Goal: Task Accomplishment & Management: Manage account settings

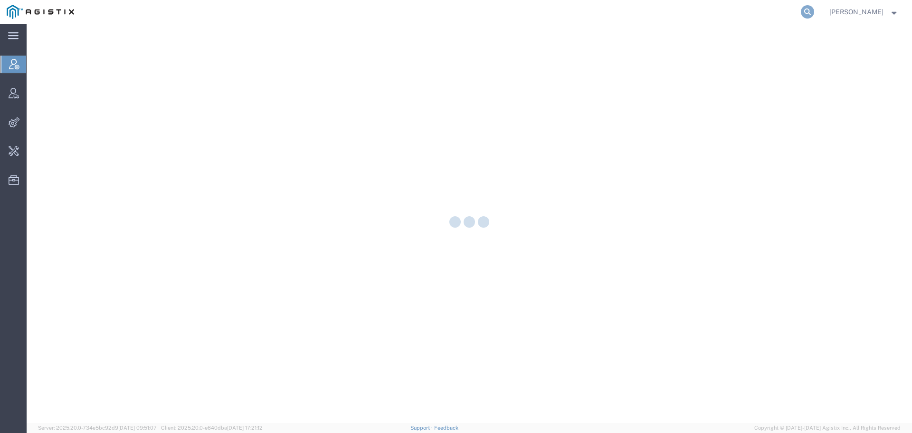
click at [814, 14] on icon at bounding box center [807, 11] width 13 height 13
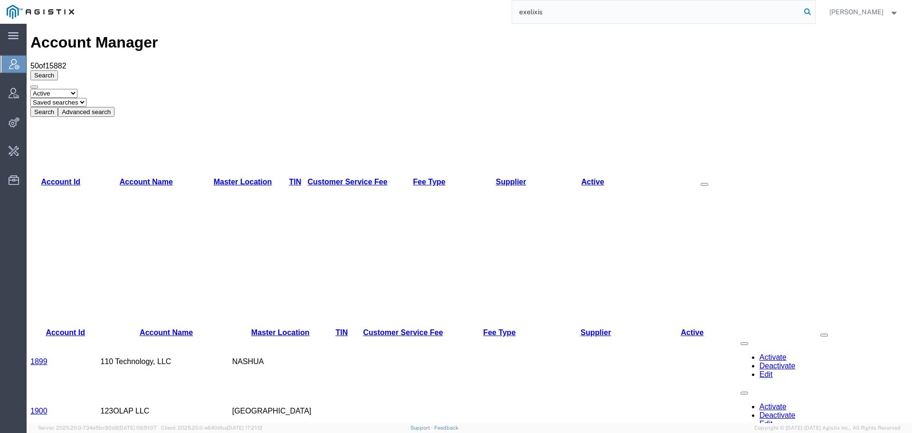
type input "exelixis"
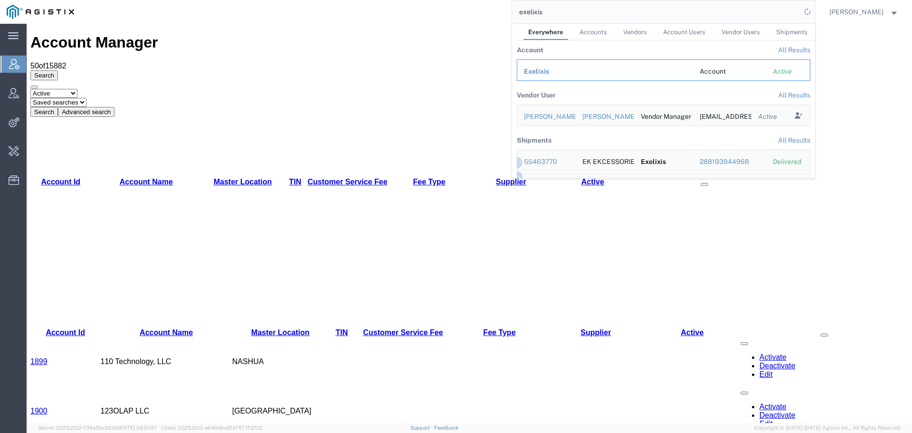
click at [549, 69] on span "Exelixis" at bounding box center [536, 71] width 25 height 8
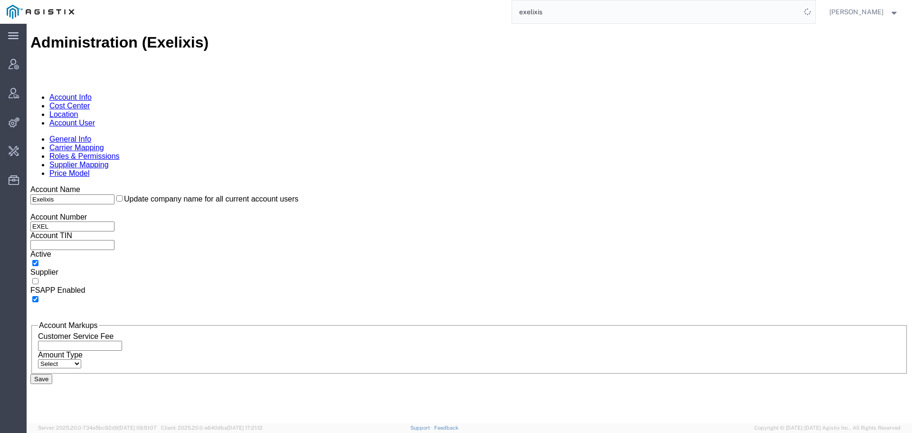
click at [104, 144] on link "Carrier Mapping" at bounding box center [76, 148] width 55 height 8
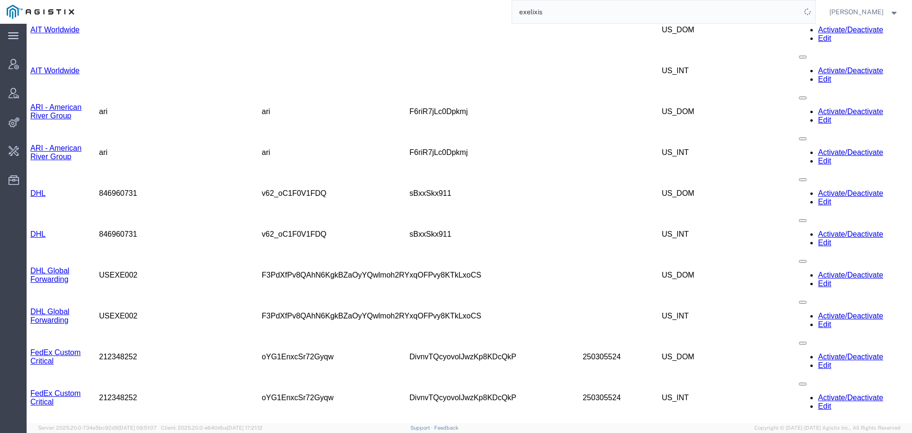
scroll to position [470, 0]
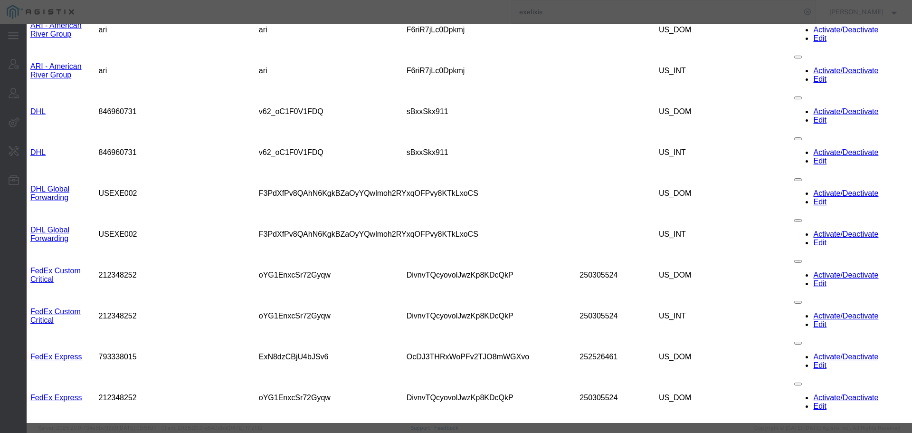
scroll to position [405, 0]
select select
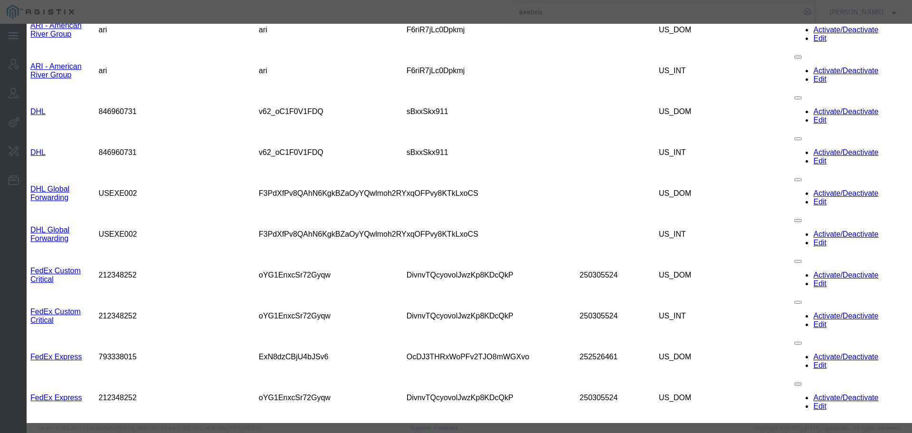
select select "US_DOM"
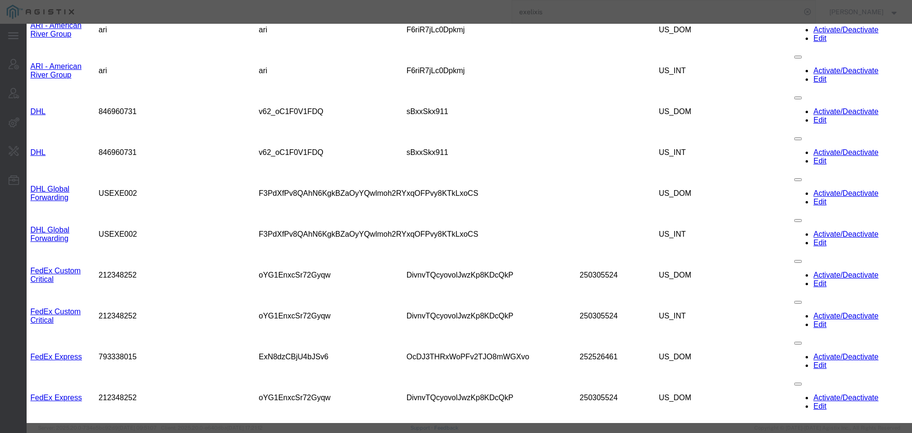
drag, startPoint x: 446, startPoint y: 178, endPoint x: 513, endPoint y: 178, distance: 67.5
paste input "50949"
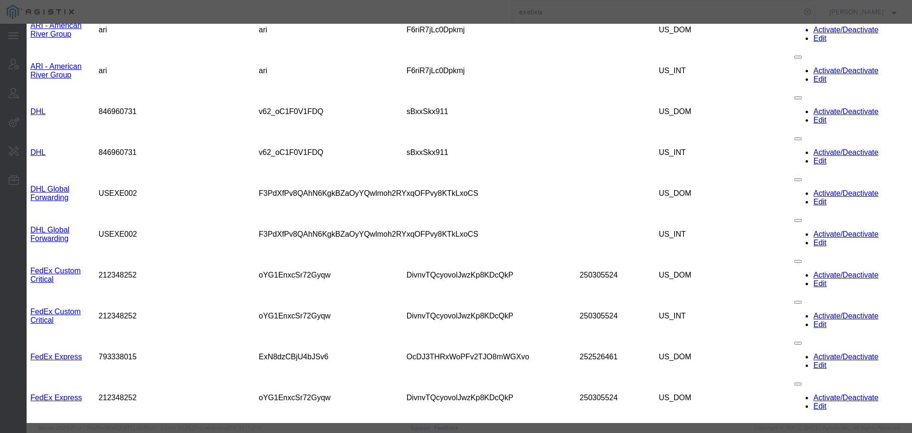
scroll to position [405, 0]
type input "50949"
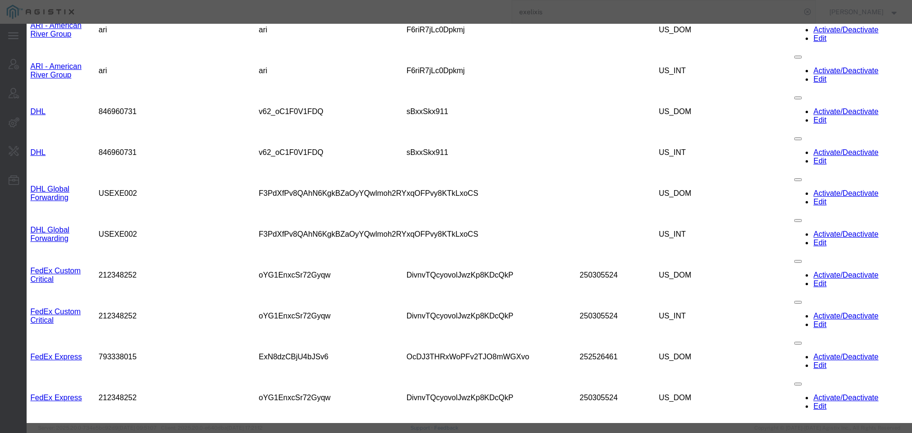
scroll to position [630, 0]
paste input "3r@GPL9anHx&Ta#wCe6L"
type input "3r@GPL9anHx&Ta#wCe6L"
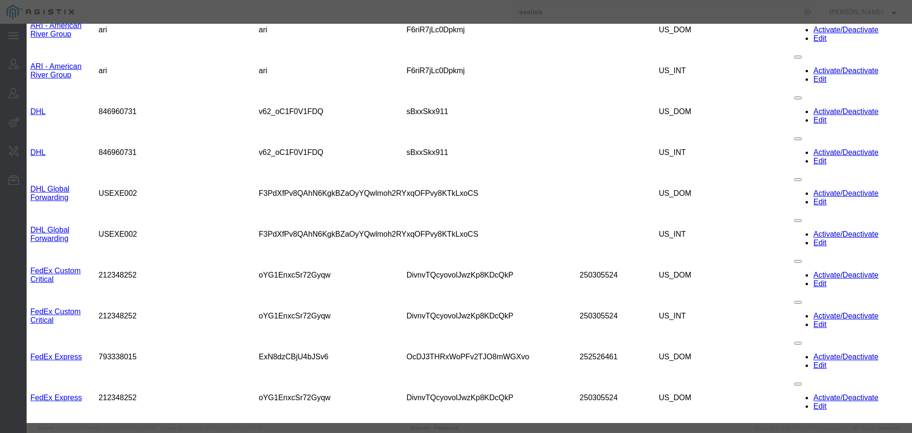
paste input "[EMAIL_ADDRESS][DOMAIN_NAME]"
type input "[EMAIL_ADDRESS][DOMAIN_NAME]"
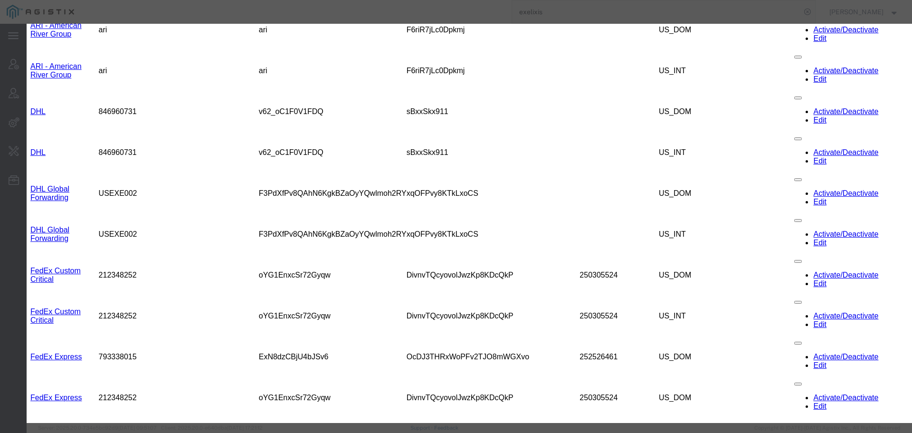
type input "[GEOGRAPHIC_DATA]"
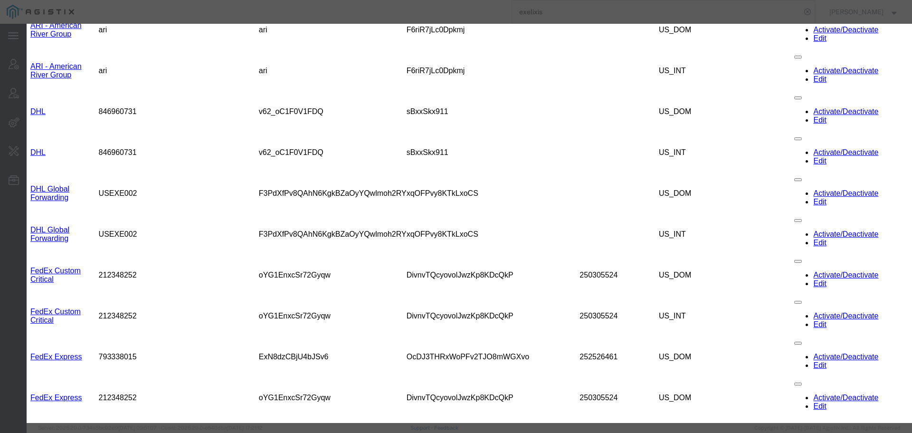
scroll to position [583, 0]
paste input "On-Demand_NYC 800050949"
type input "On-Demand_NYC 800050949"
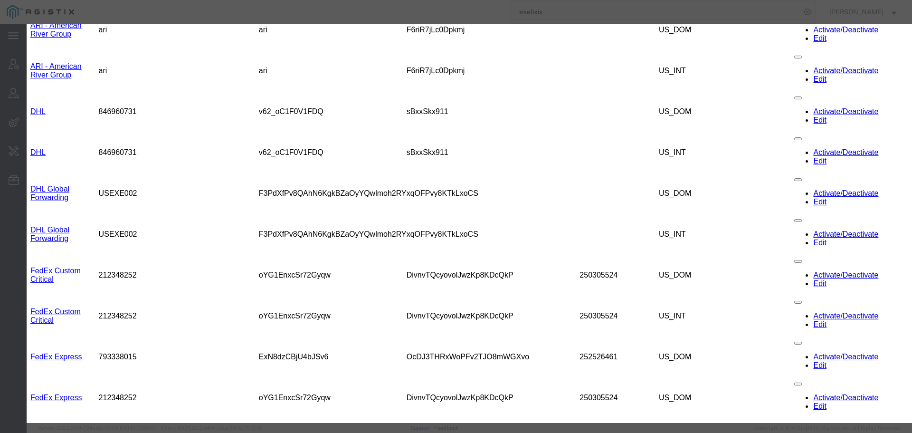
paste input "On-Demand_NYC 800050949"
drag, startPoint x: 657, startPoint y: 281, endPoint x: 674, endPoint y: 279, distance: 17.3
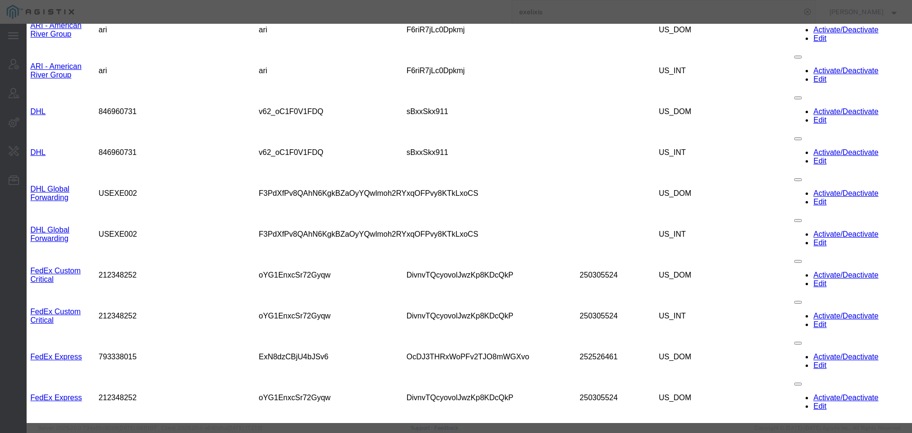
type input "On-Demand_NYC 50949"
checkbox input "true"
drag, startPoint x: 605, startPoint y: 166, endPoint x: 626, endPoint y: 228, distance: 64.9
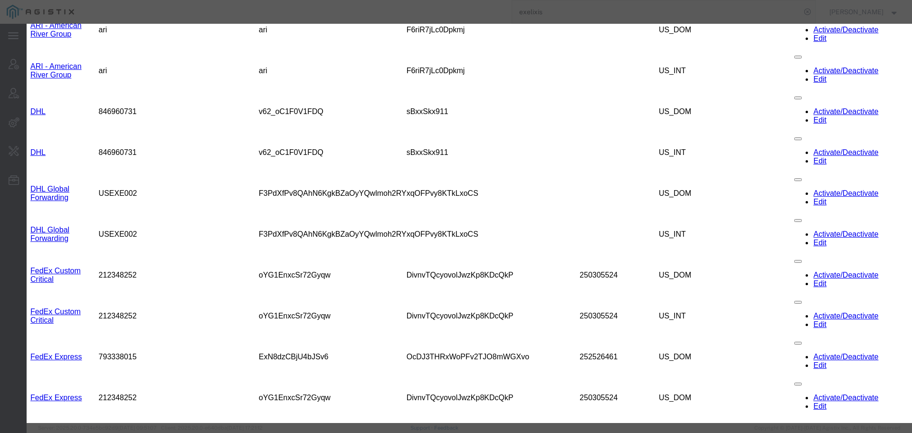
checkbox input "false"
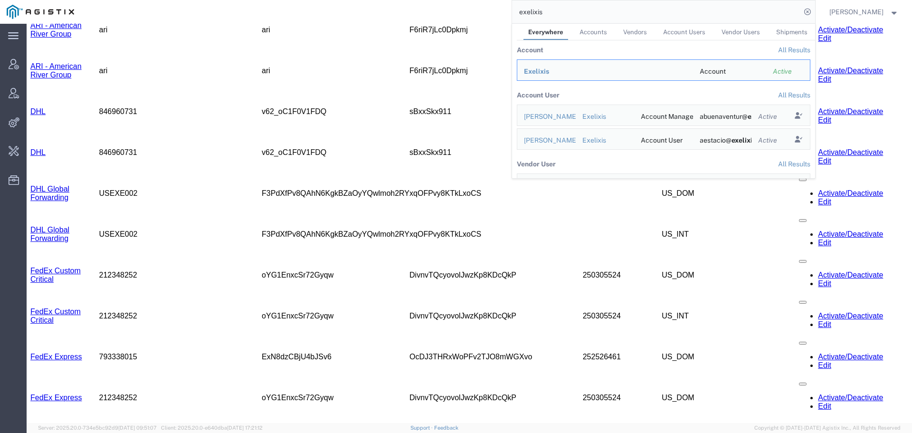
drag, startPoint x: 600, startPoint y: 9, endPoint x: 512, endPoint y: 9, distance: 87.4
click at [512, 9] on div "exelixis Everywhere Accounts Vendors Account Users Vendor Users Shipments Accou…" at bounding box center [448, 12] width 735 height 24
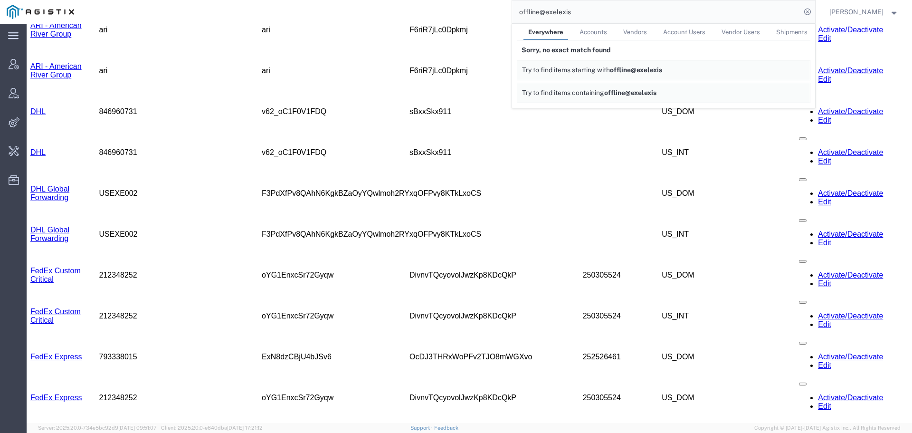
click at [579, 11] on input "offline@exelexis" at bounding box center [656, 11] width 289 height 23
type input "offline@exelixis"
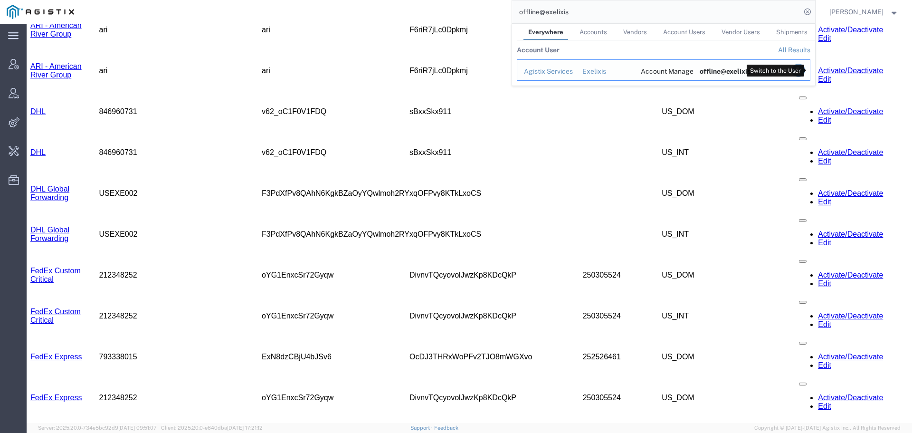
click at [805, 71] on icon "Search Results" at bounding box center [798, 70] width 13 height 13
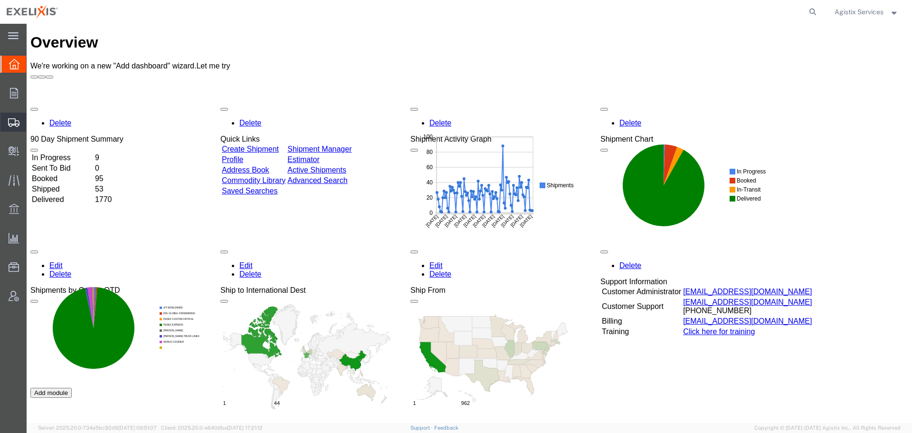
click at [0, 0] on span "Shipment Manager" at bounding box center [0, 0] width 0 height 0
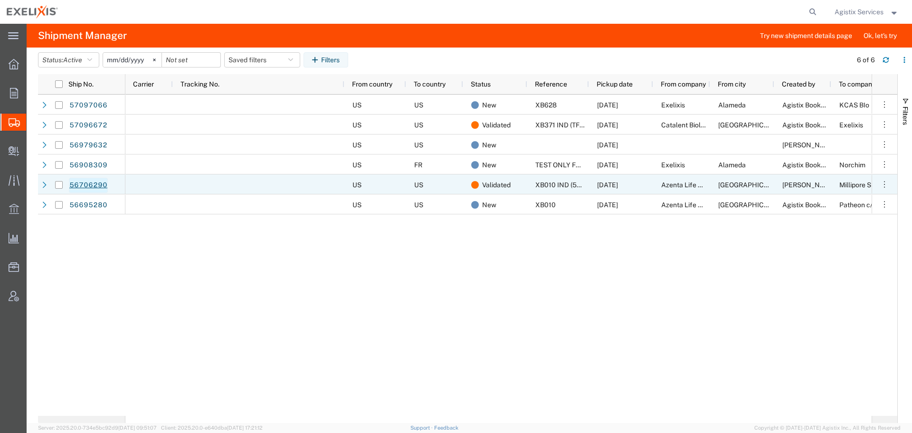
click at [90, 187] on link "56706290" at bounding box center [88, 185] width 39 height 15
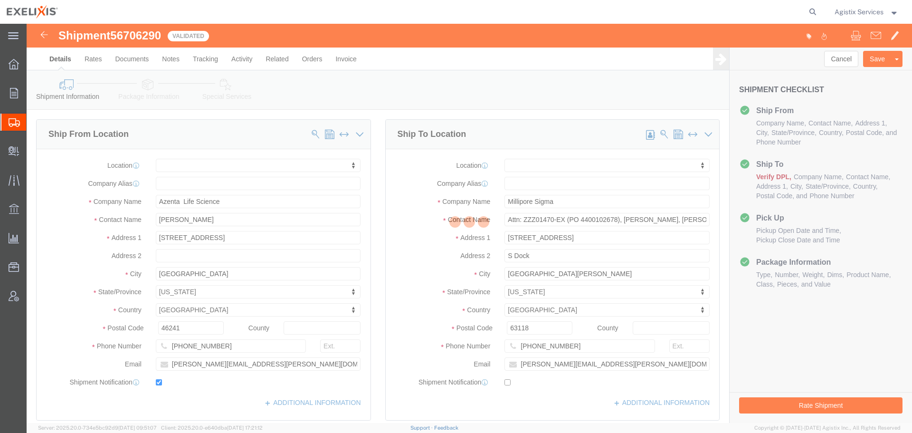
select select
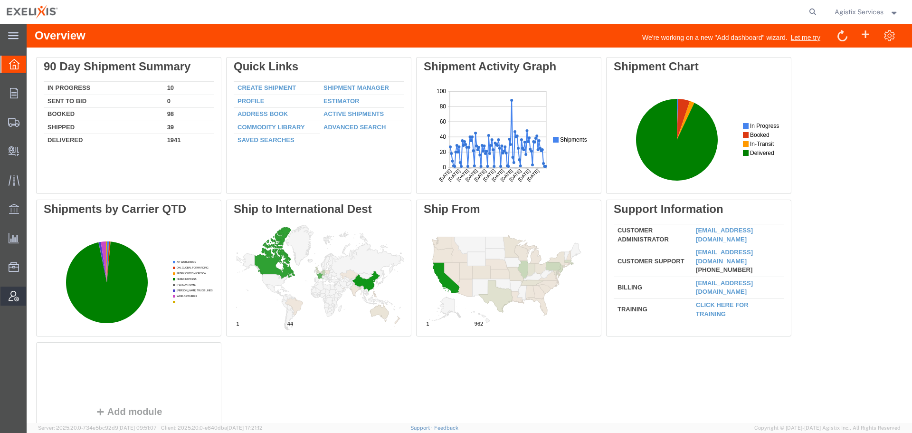
click at [33, 296] on span "Account Admin" at bounding box center [29, 296] width 7 height 19
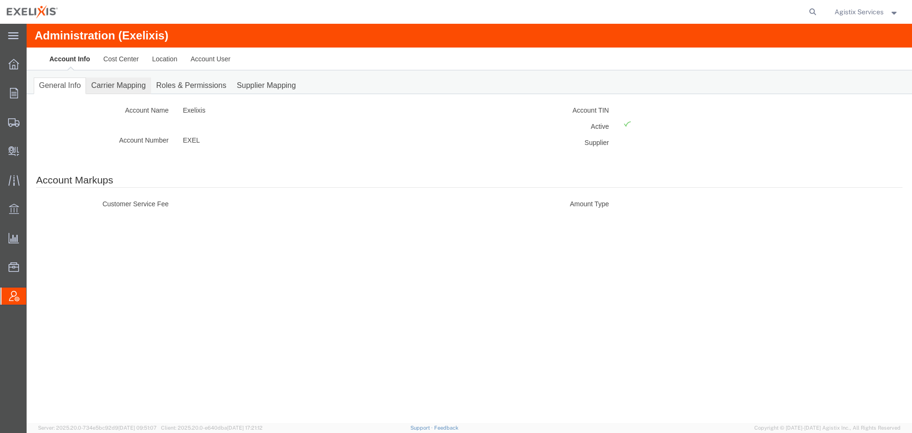
click at [120, 86] on link "Carrier Mapping" at bounding box center [118, 85] width 65 height 17
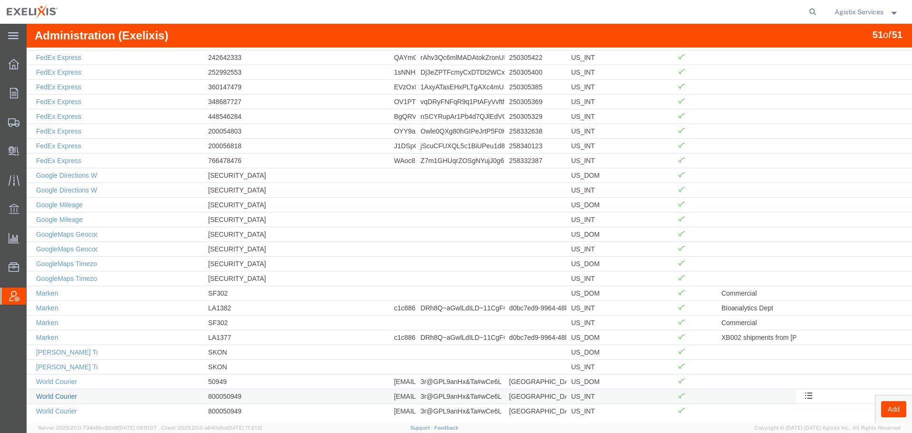
scroll to position [485, 0]
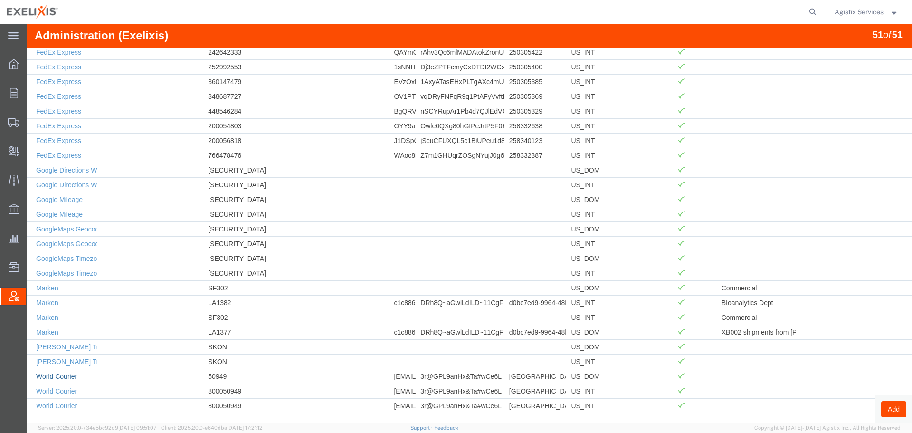
click at [65, 374] on link "World Courier" at bounding box center [56, 377] width 41 height 8
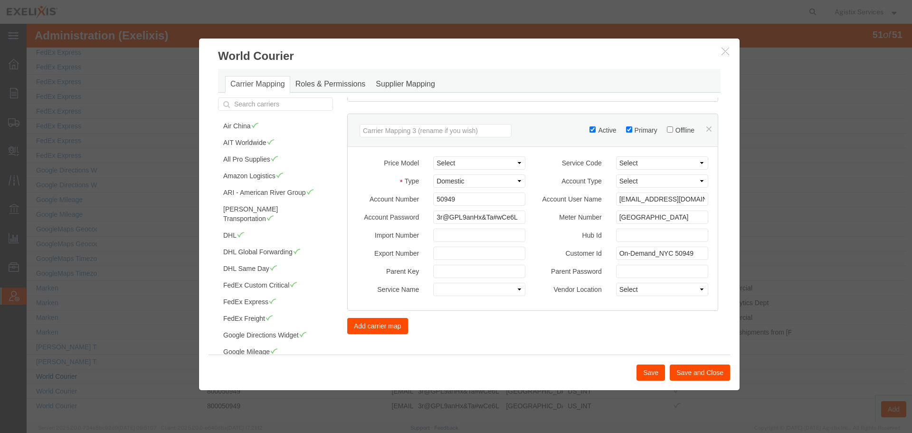
scroll to position [582, 0]
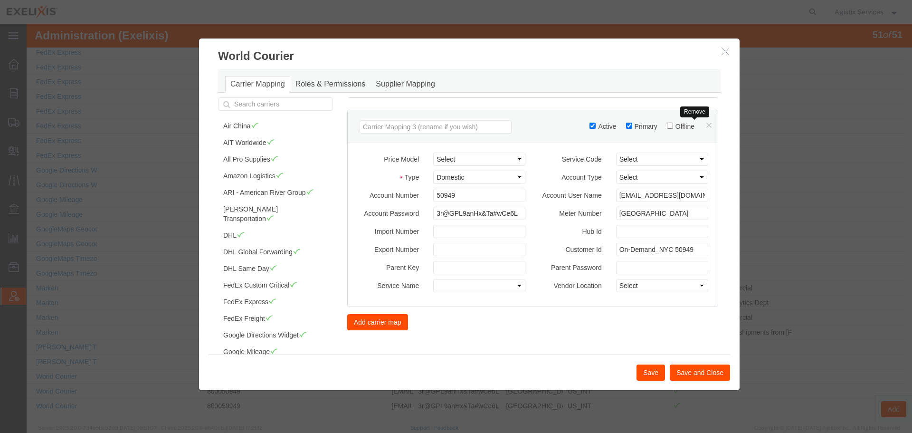
click at [707, 127] on link at bounding box center [709, 125] width 5 height 8
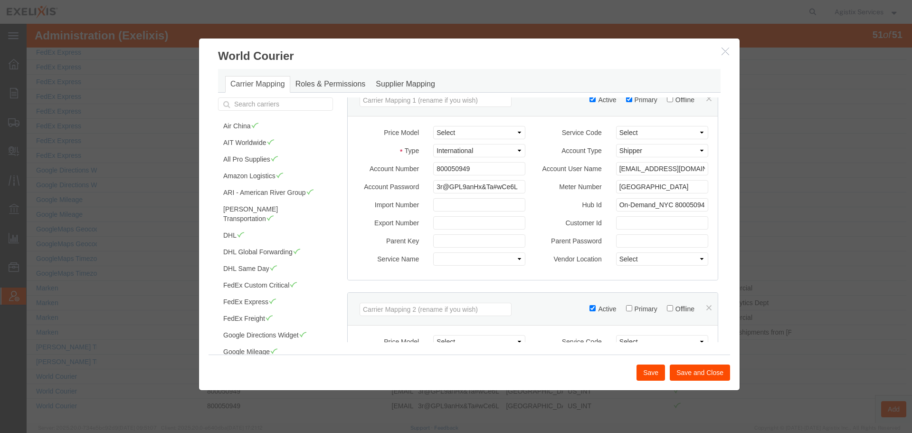
scroll to position [325, 0]
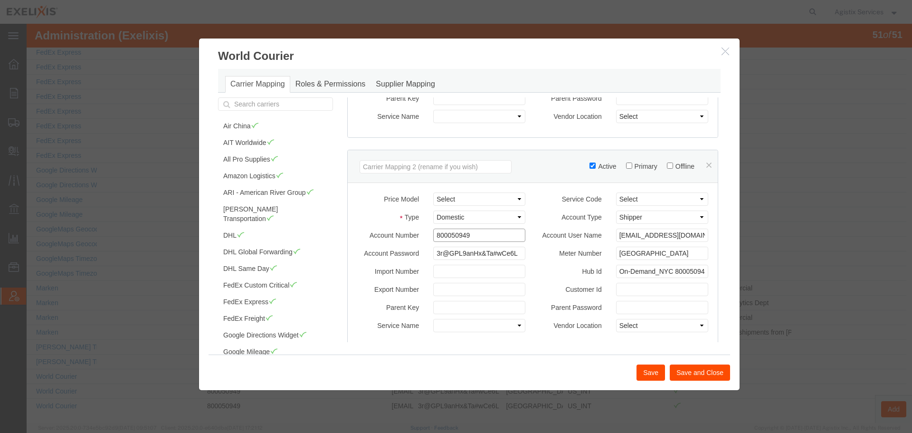
click at [433, 239] on input "800050949" at bounding box center [479, 235] width 92 height 13
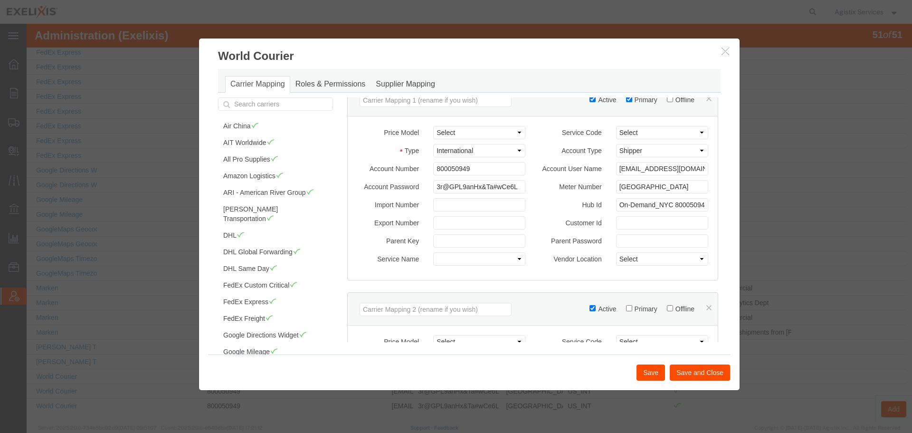
type input "0800050949"
click at [433, 175] on input "800050949" at bounding box center [479, 168] width 92 height 13
type input "0800050949"
click at [663, 211] on input "On-Demand_NYC 800050949" at bounding box center [662, 204] width 92 height 13
click at [701, 372] on button "Save and Close" at bounding box center [700, 372] width 60 height 16
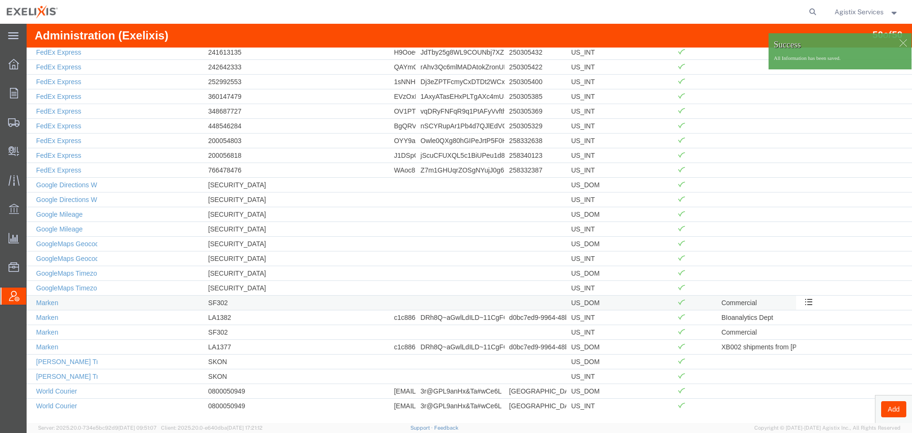
scroll to position [470, 0]
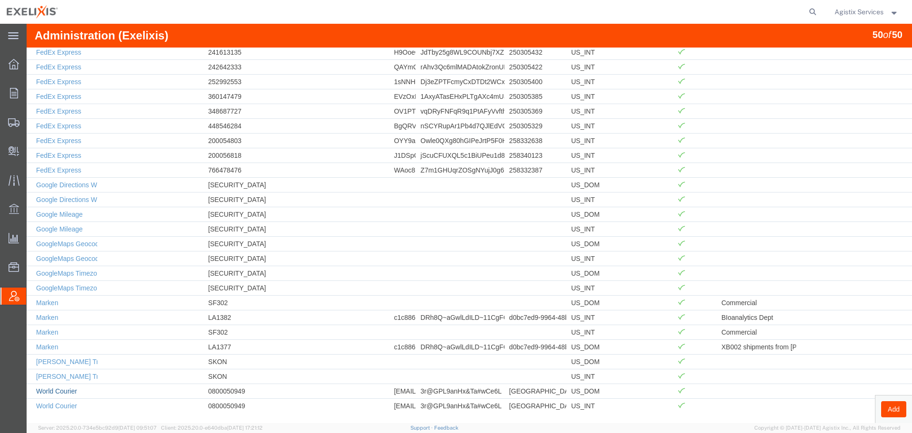
click at [67, 394] on link "World Courier" at bounding box center [56, 391] width 41 height 8
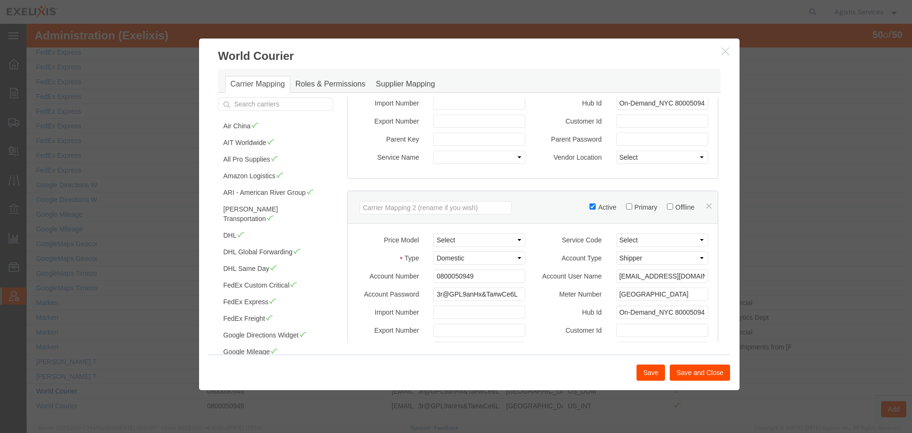
scroll to position [285, 0]
click at [626, 210] on label "Primary" at bounding box center [641, 206] width 31 height 8
click at [626, 209] on input "Primary" at bounding box center [629, 205] width 6 height 6
checkbox input "true"
click at [675, 378] on button "Save and Close" at bounding box center [700, 372] width 60 height 16
